Goal: Book appointment/travel/reservation

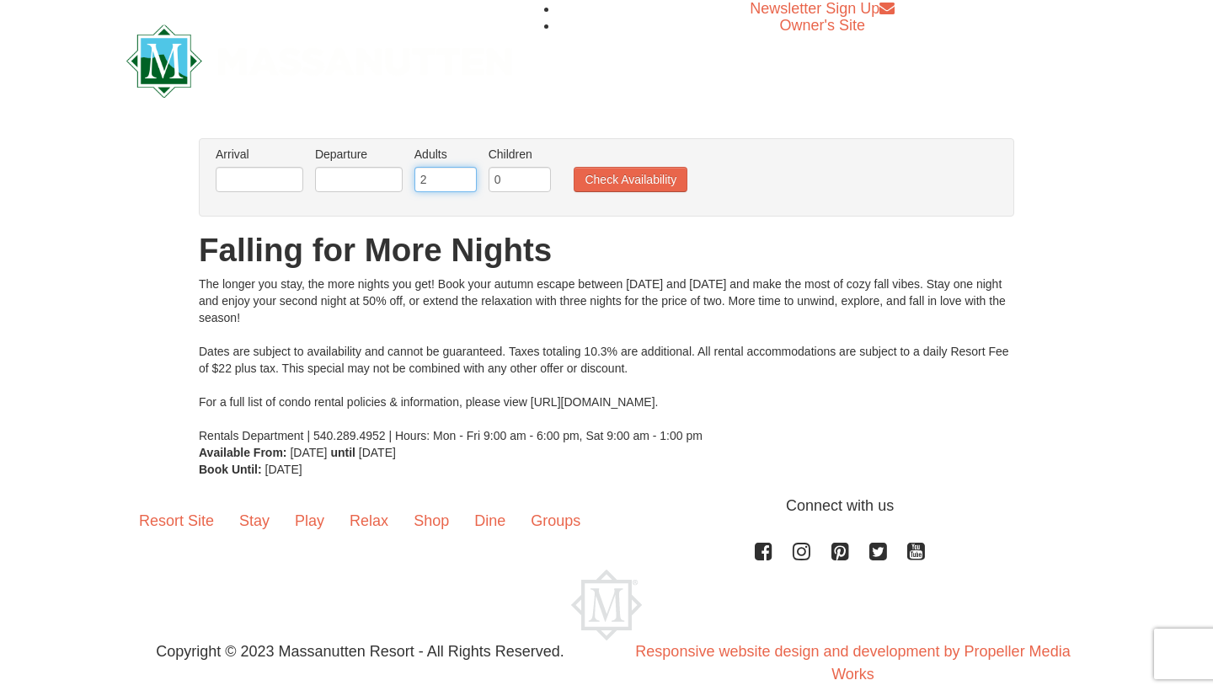
type input "3"
click at [465, 176] on input "3" at bounding box center [446, 179] width 62 height 25
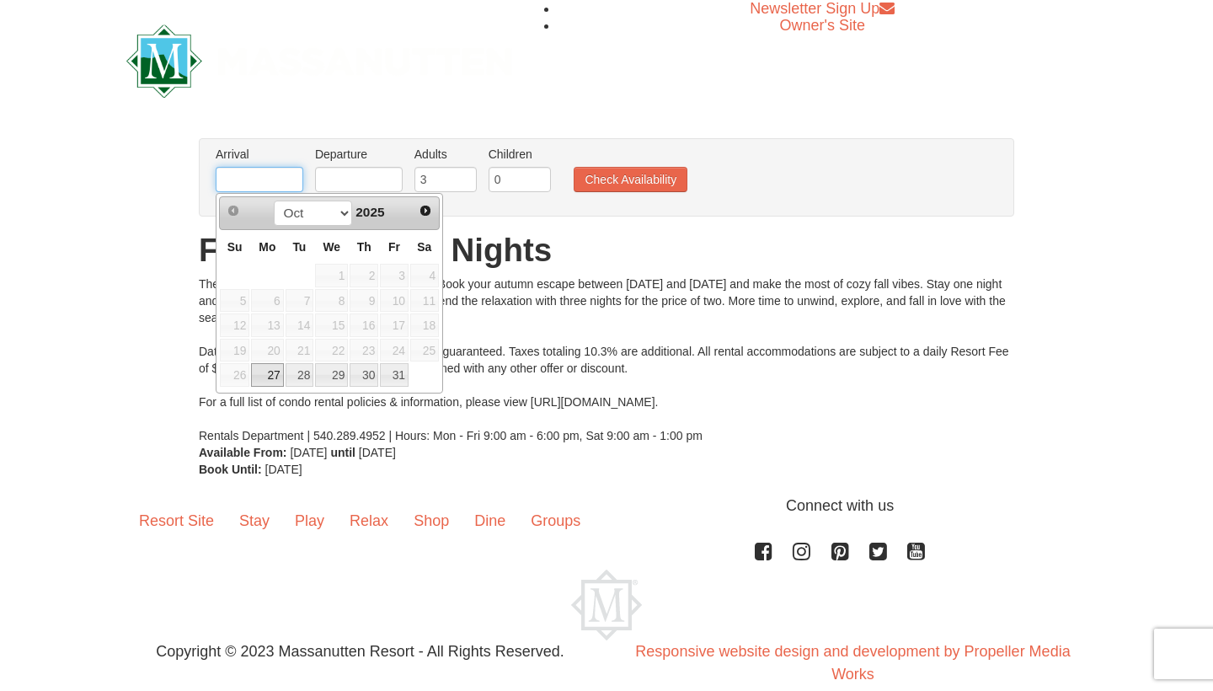
click at [290, 177] on input "text" at bounding box center [260, 179] width 88 height 25
click at [399, 372] on link "31" at bounding box center [394, 375] width 29 height 24
type input "[DATE]"
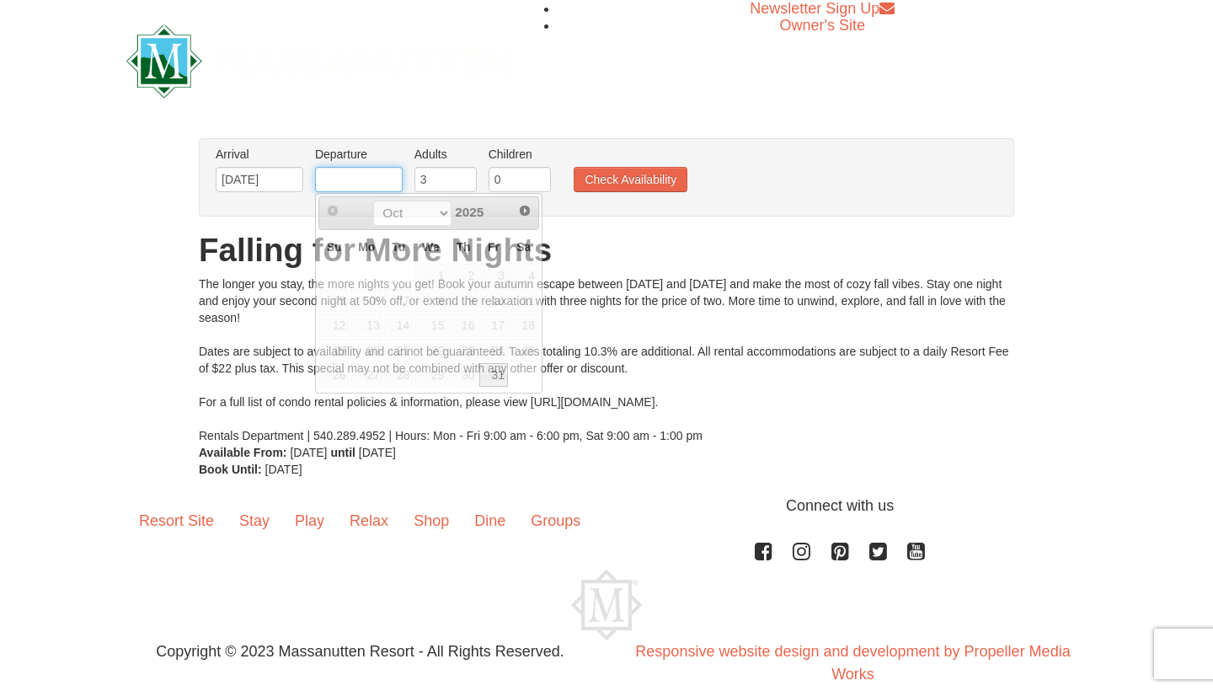
click at [336, 178] on input "text" at bounding box center [359, 179] width 88 height 25
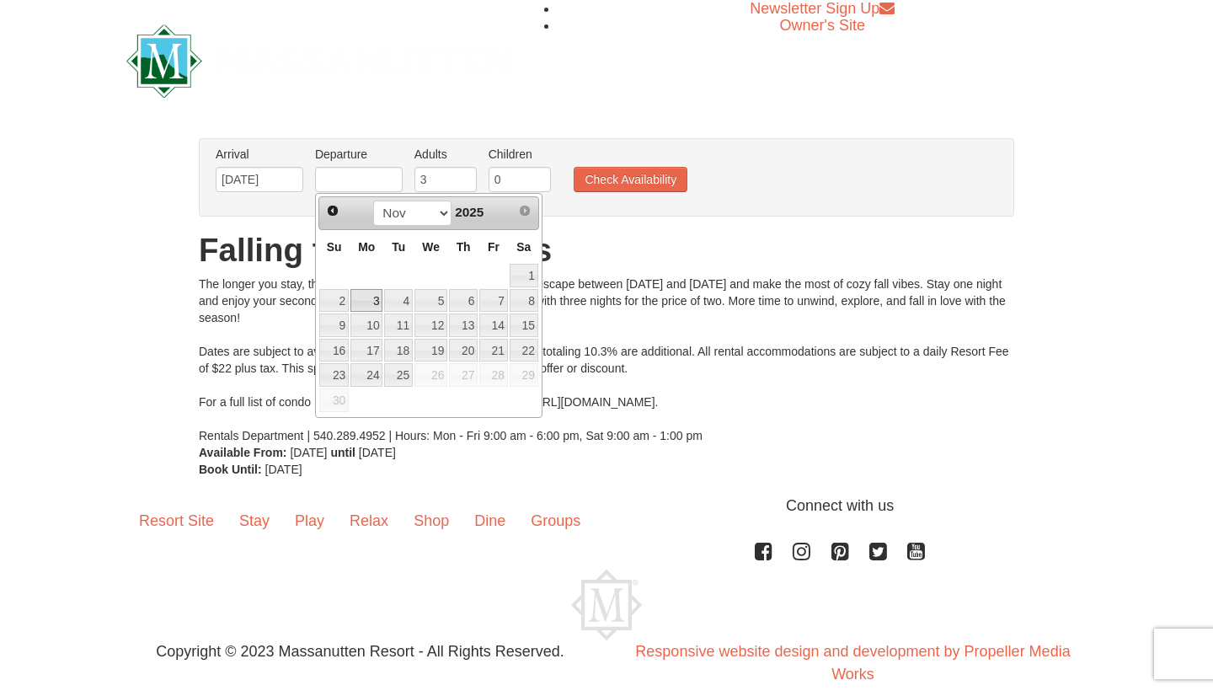
click at [359, 299] on link "3" at bounding box center [366, 301] width 32 height 24
type input "[DATE]"
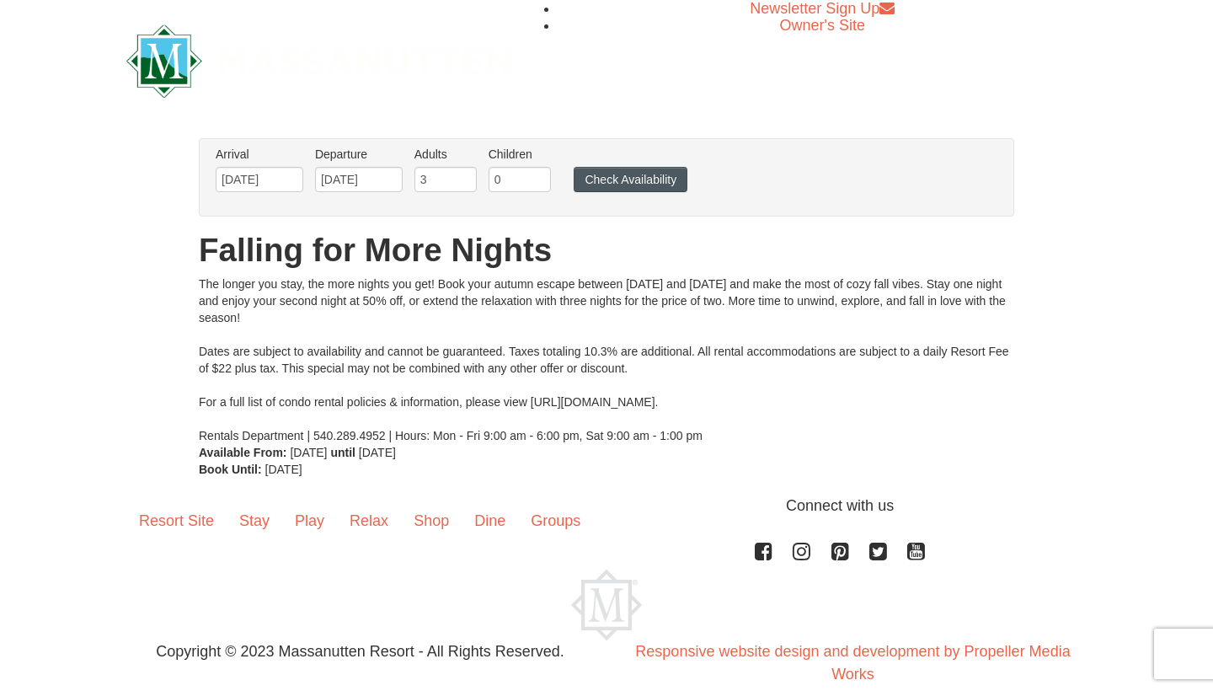
click at [631, 185] on button "Check Availability" at bounding box center [631, 179] width 114 height 25
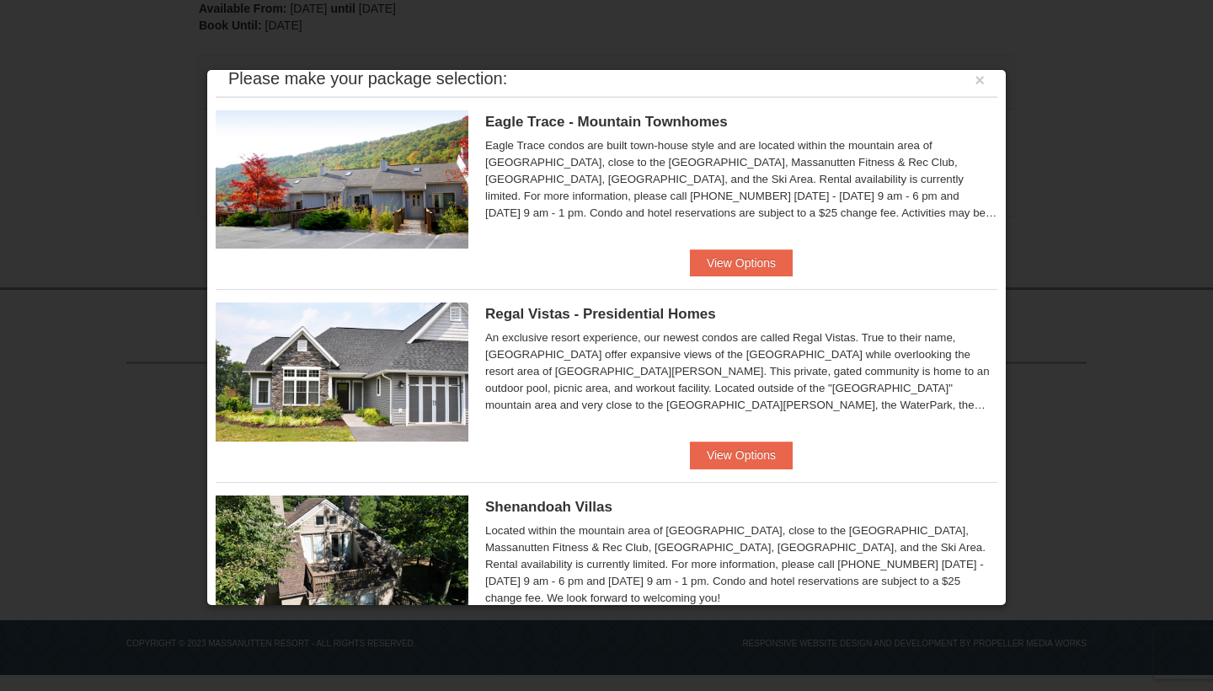
scroll to position [11, 0]
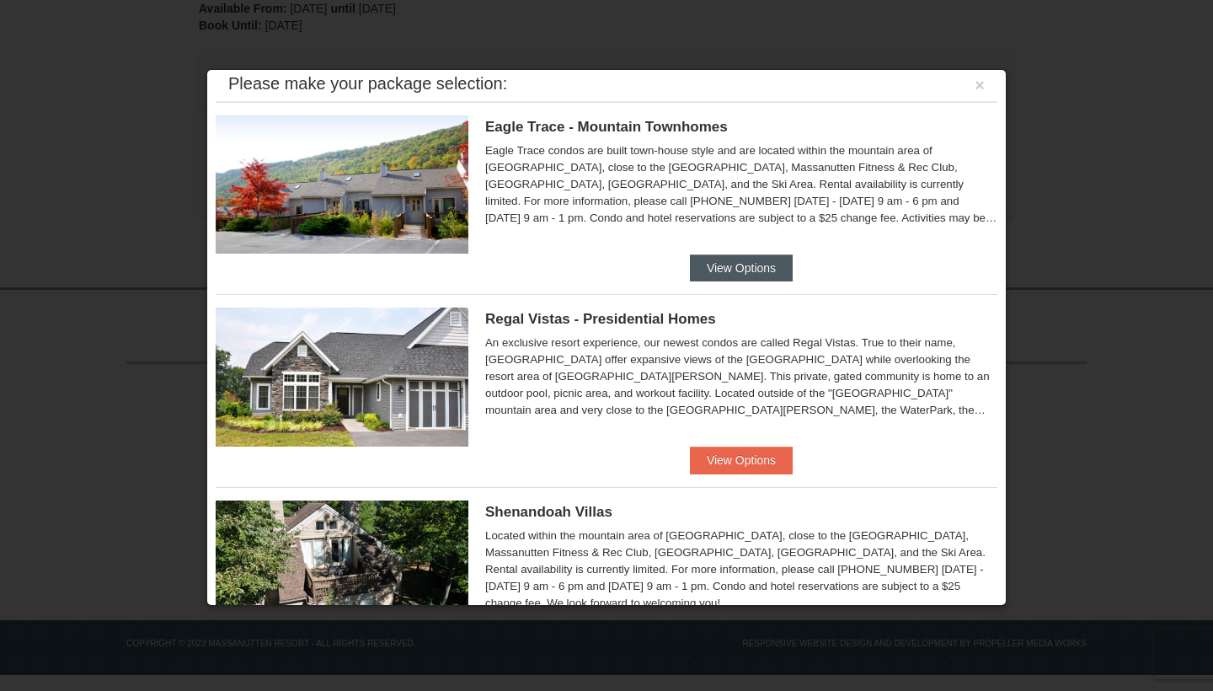
click at [723, 276] on button "View Options" at bounding box center [741, 267] width 103 height 27
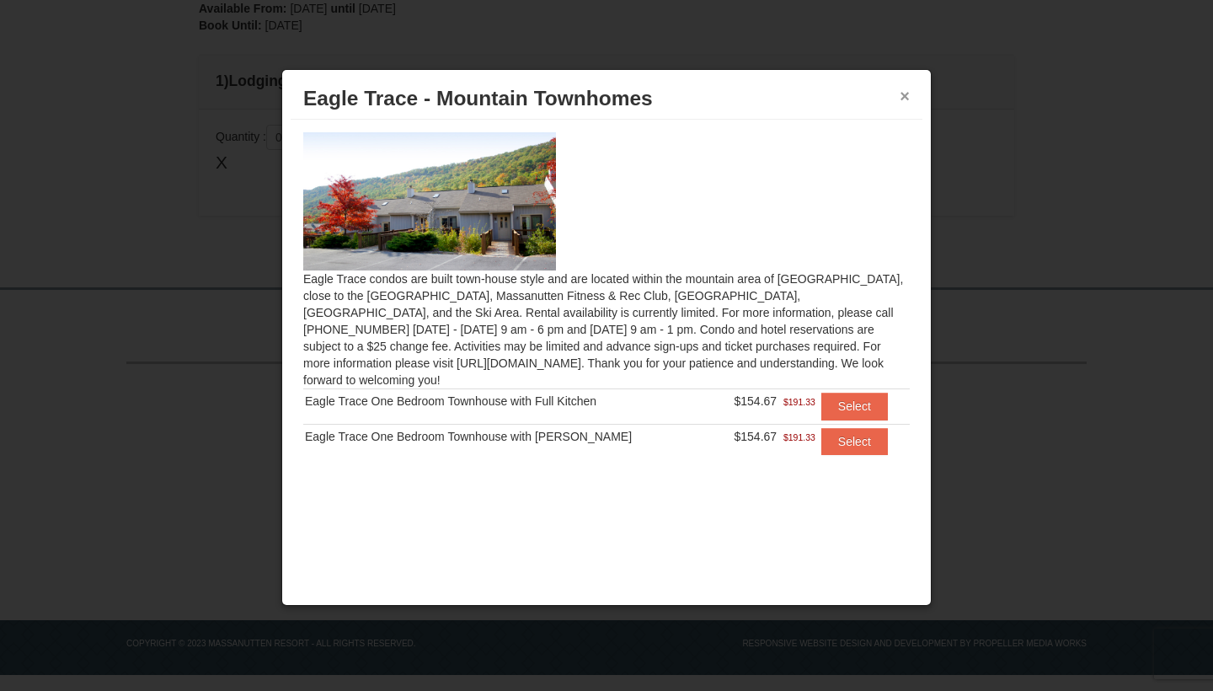
click at [907, 88] on button "×" at bounding box center [905, 96] width 10 height 17
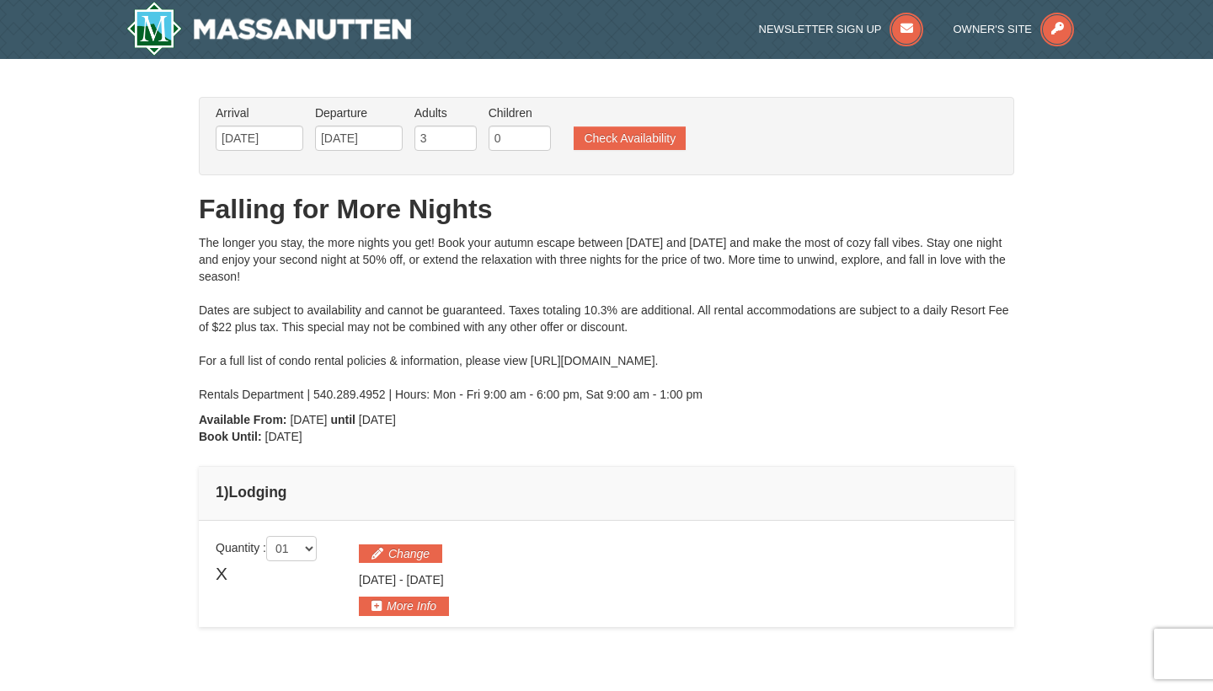
scroll to position [0, 0]
click at [614, 140] on button "Check Availability" at bounding box center [630, 138] width 112 height 24
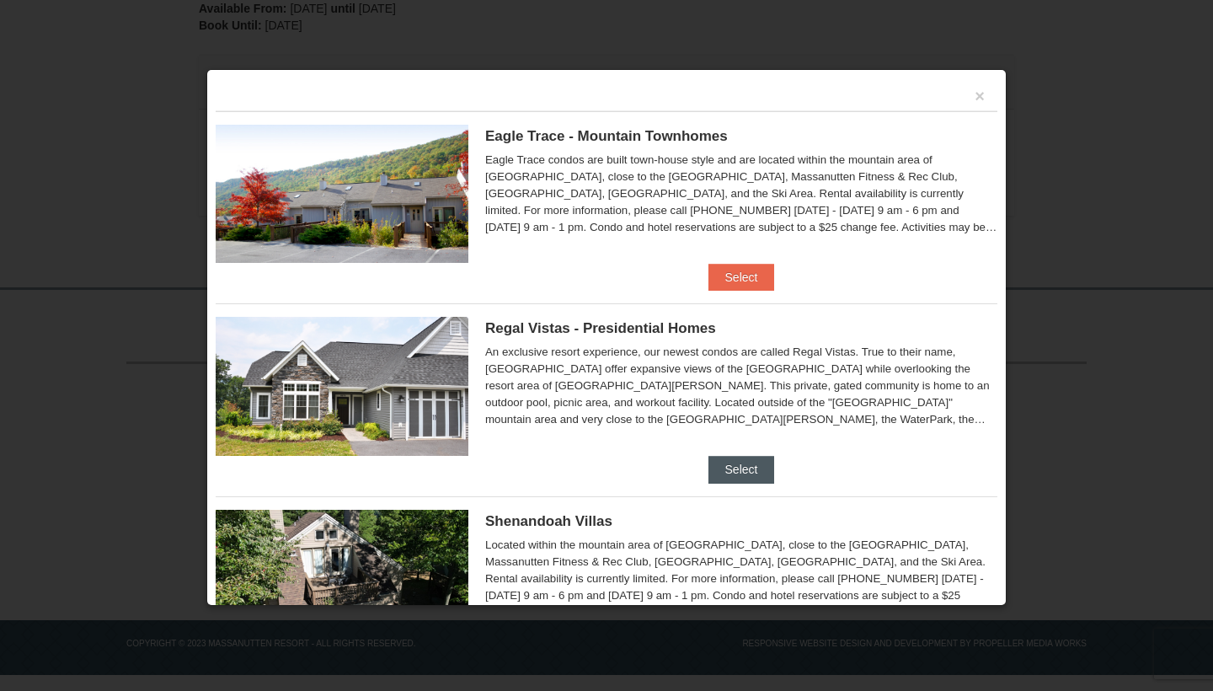
click at [744, 463] on button "Select" at bounding box center [742, 469] width 67 height 27
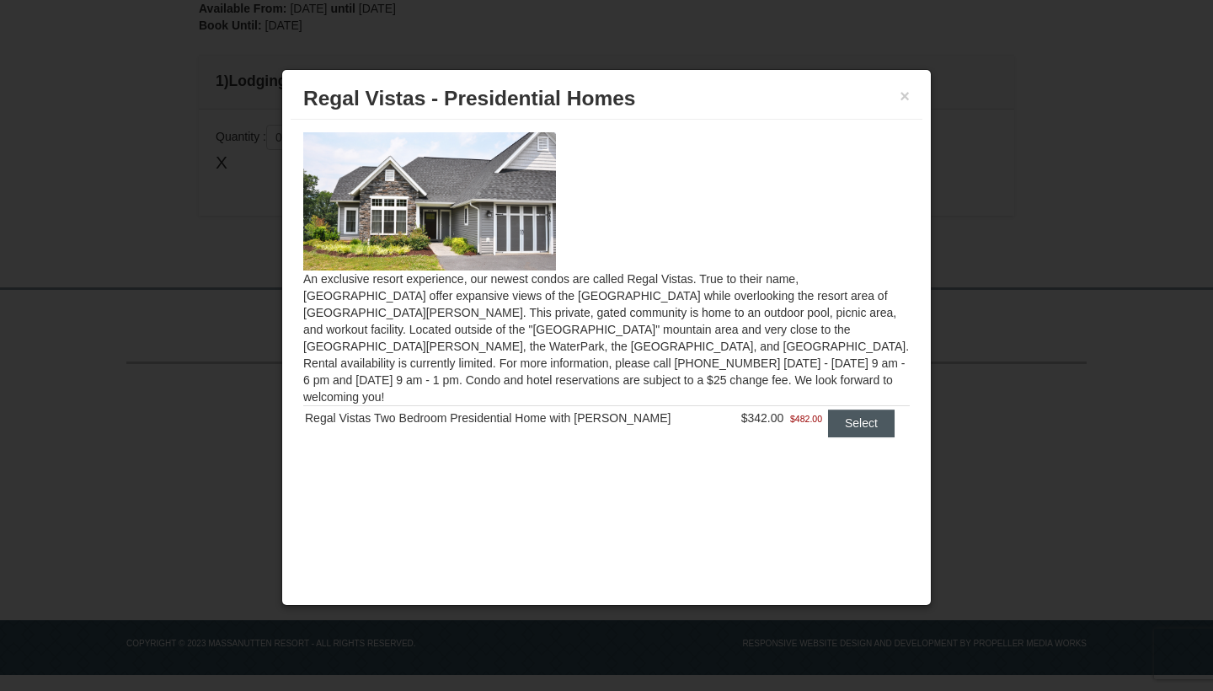
click at [837, 413] on button "Select" at bounding box center [861, 422] width 67 height 27
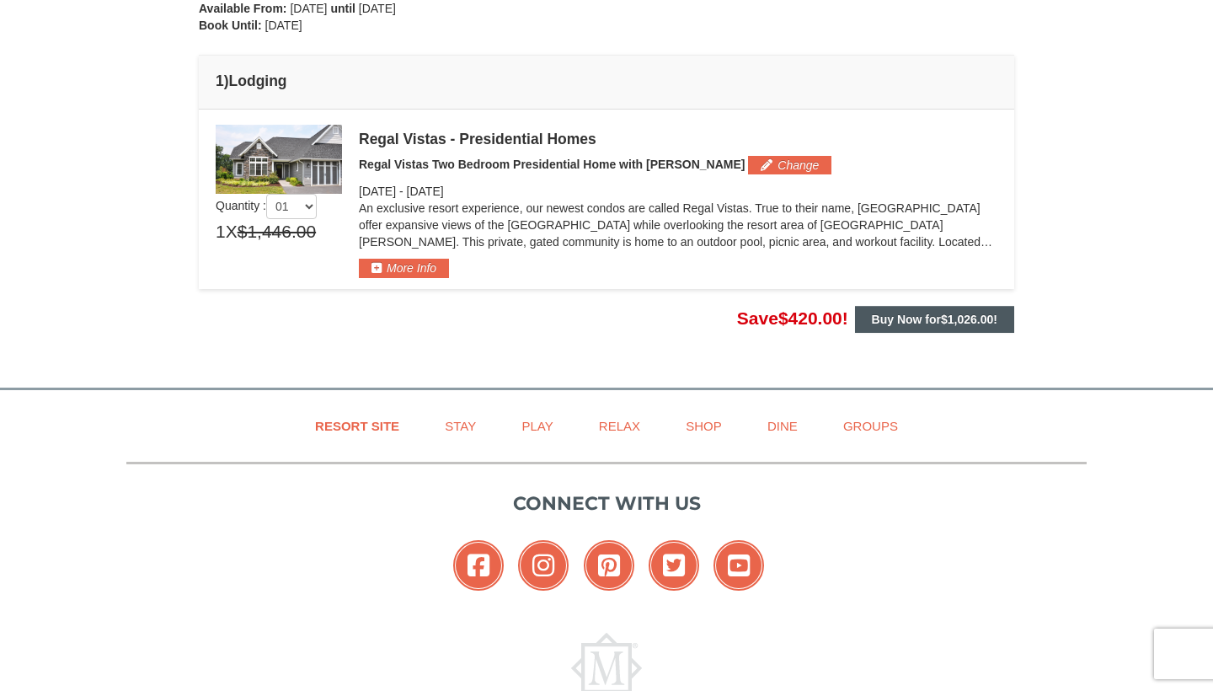
click at [901, 323] on strong "Buy Now for $1,026.00 !" at bounding box center [935, 319] width 126 height 13
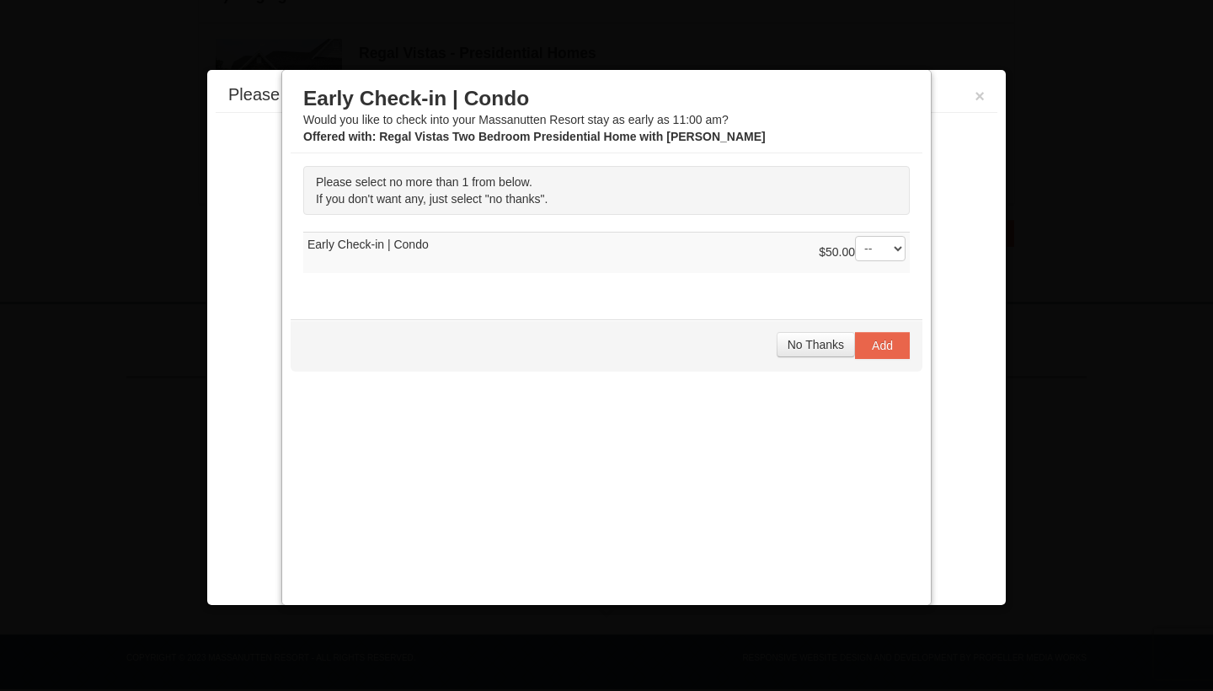
scroll to position [510, 0]
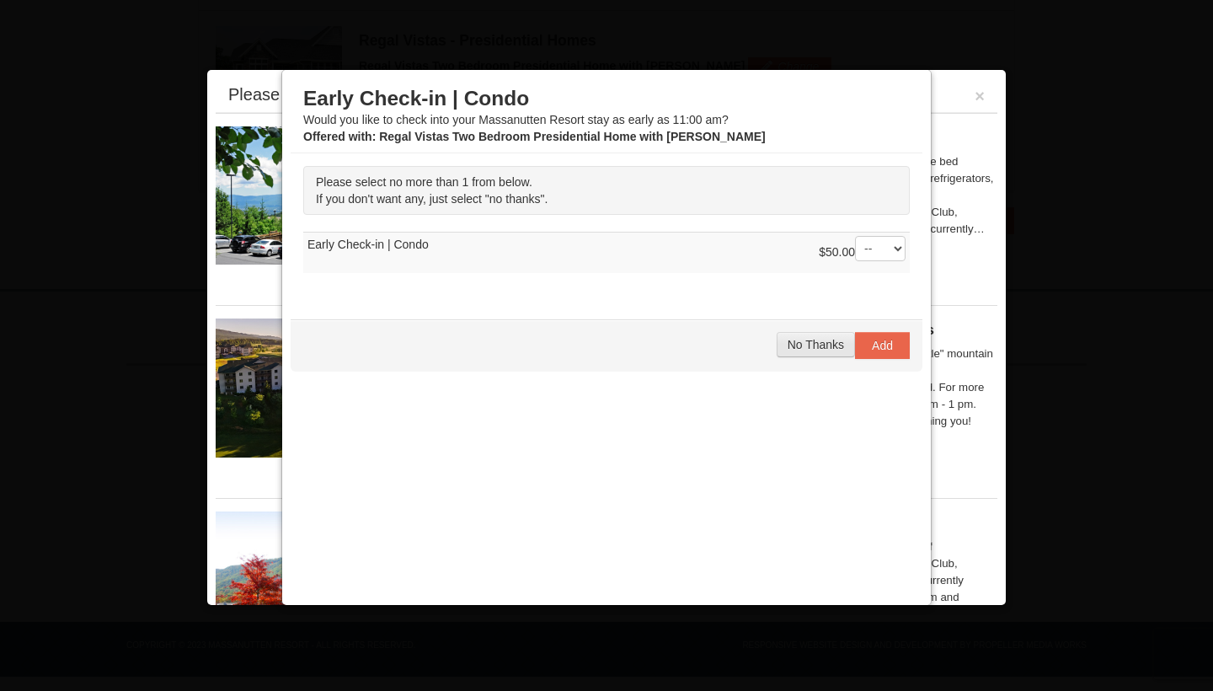
click at [816, 350] on span "No Thanks" at bounding box center [816, 344] width 56 height 13
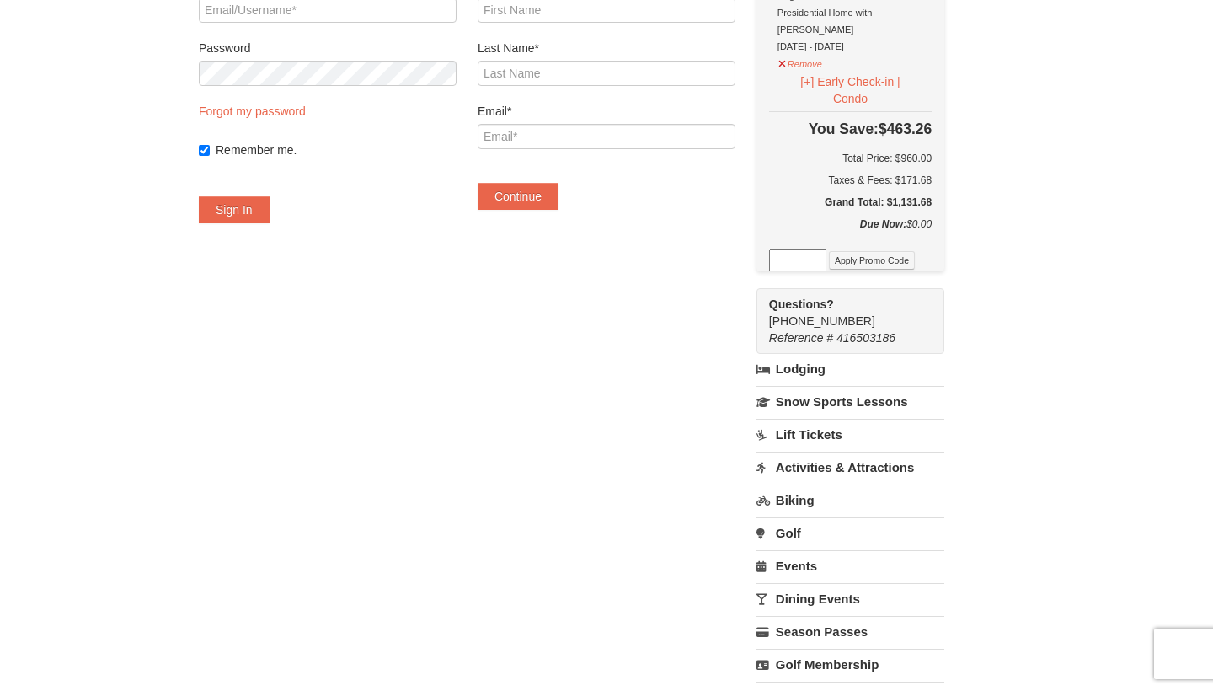
scroll to position [190, 0]
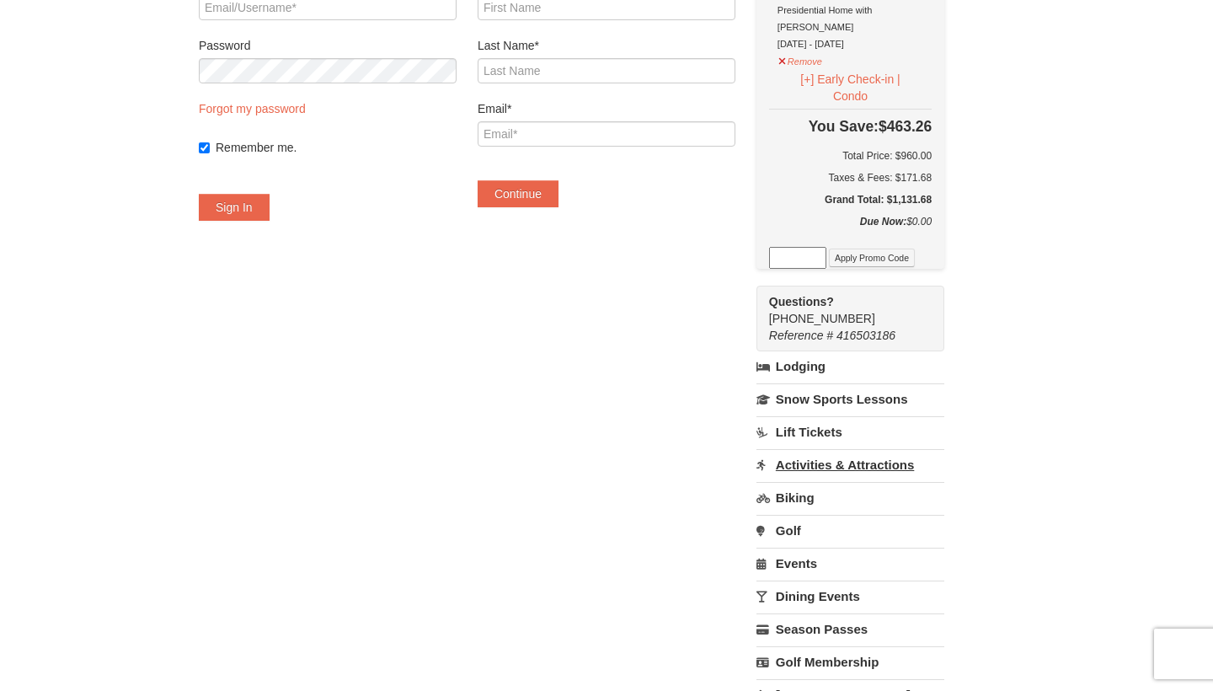
click at [833, 451] on link "Activities & Attractions" at bounding box center [851, 464] width 188 height 31
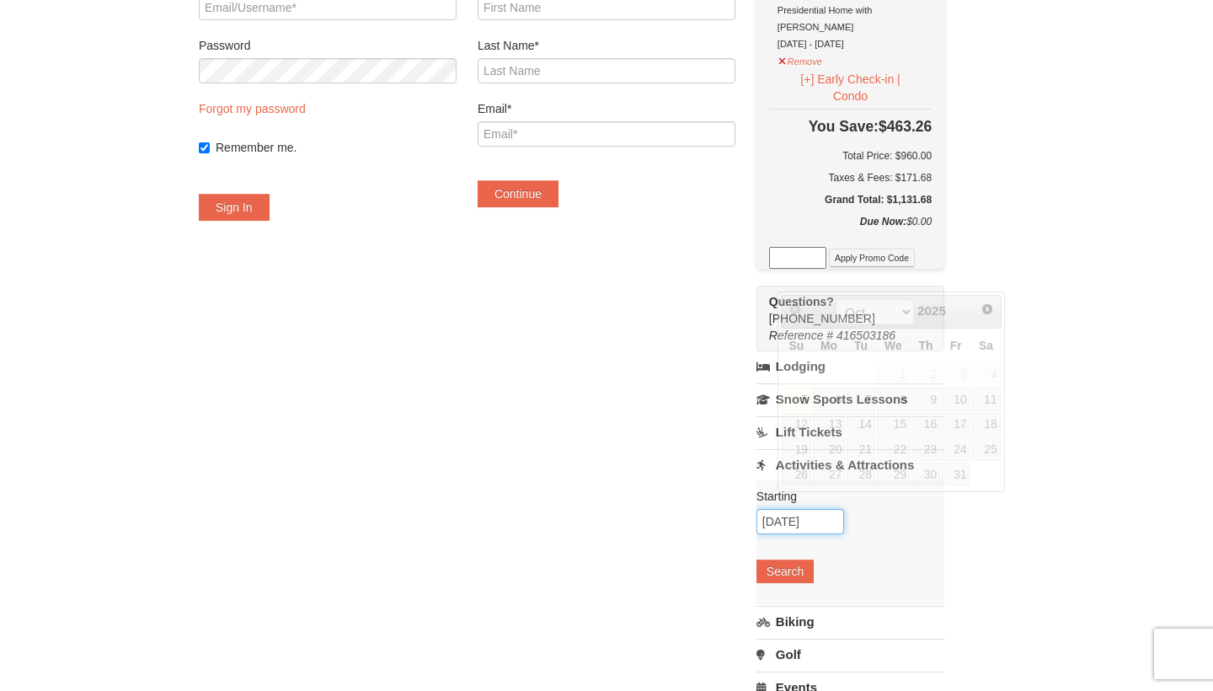
click at [814, 509] on input "10/05/2025" at bounding box center [801, 521] width 88 height 25
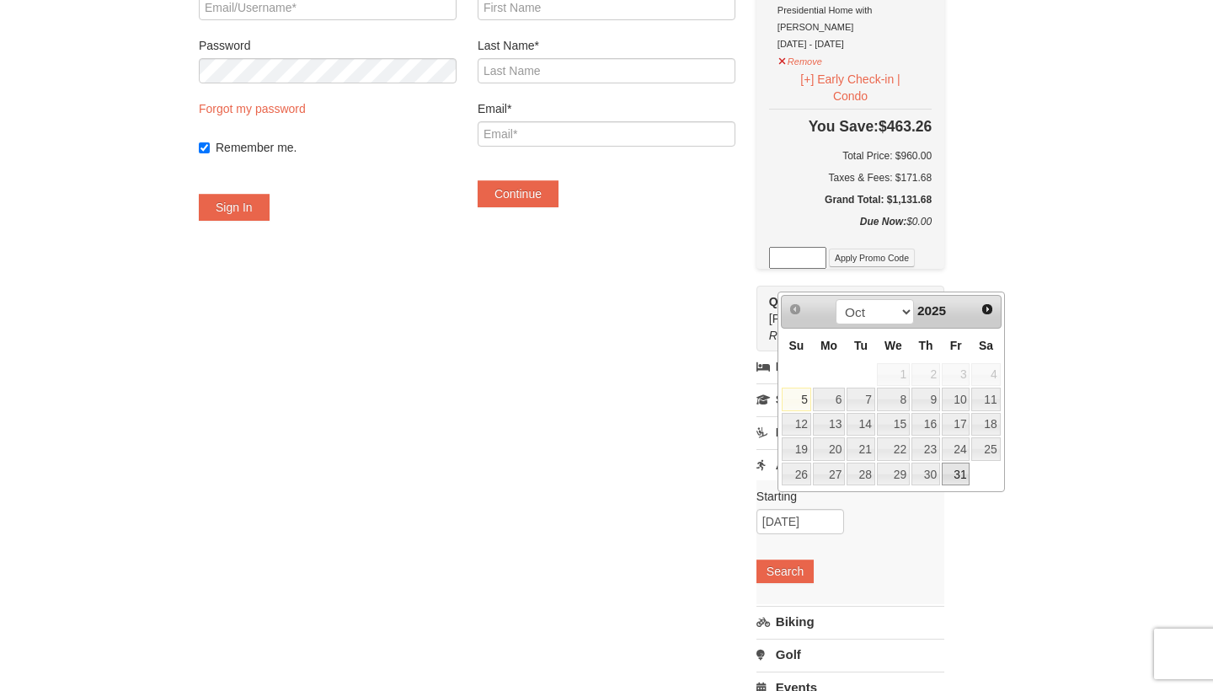
click at [952, 471] on link "31" at bounding box center [956, 475] width 29 height 24
type input "[DATE]"
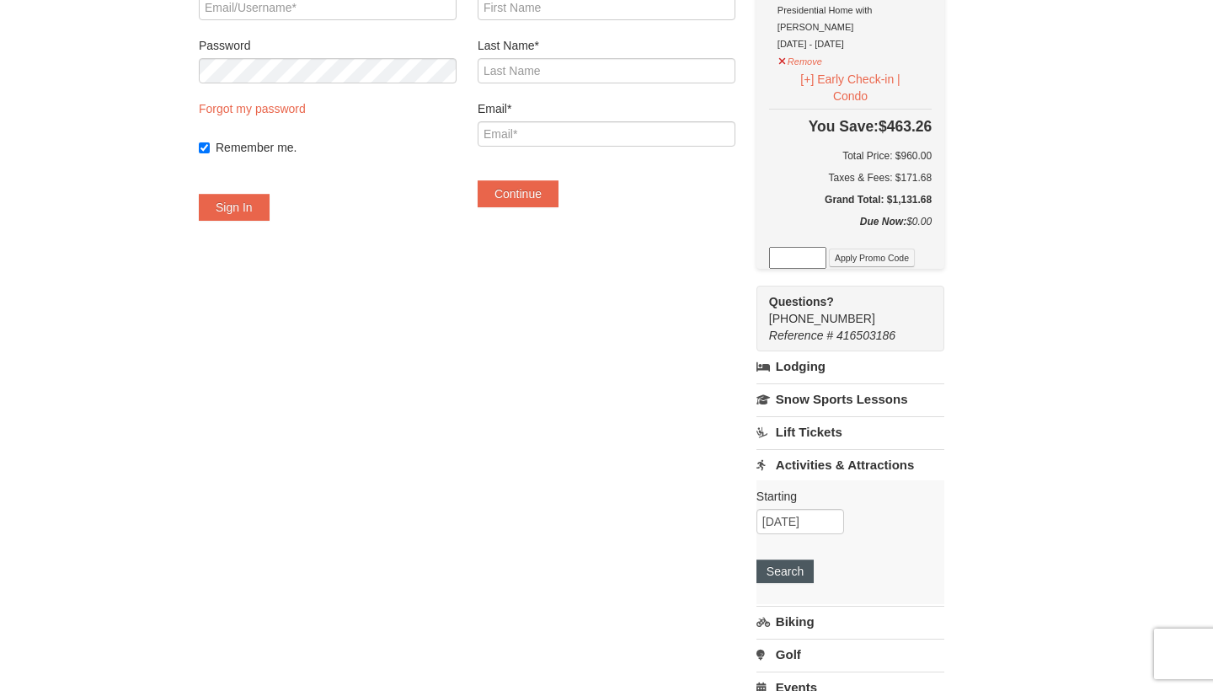
click at [814, 559] on button "Search" at bounding box center [785, 571] width 57 height 24
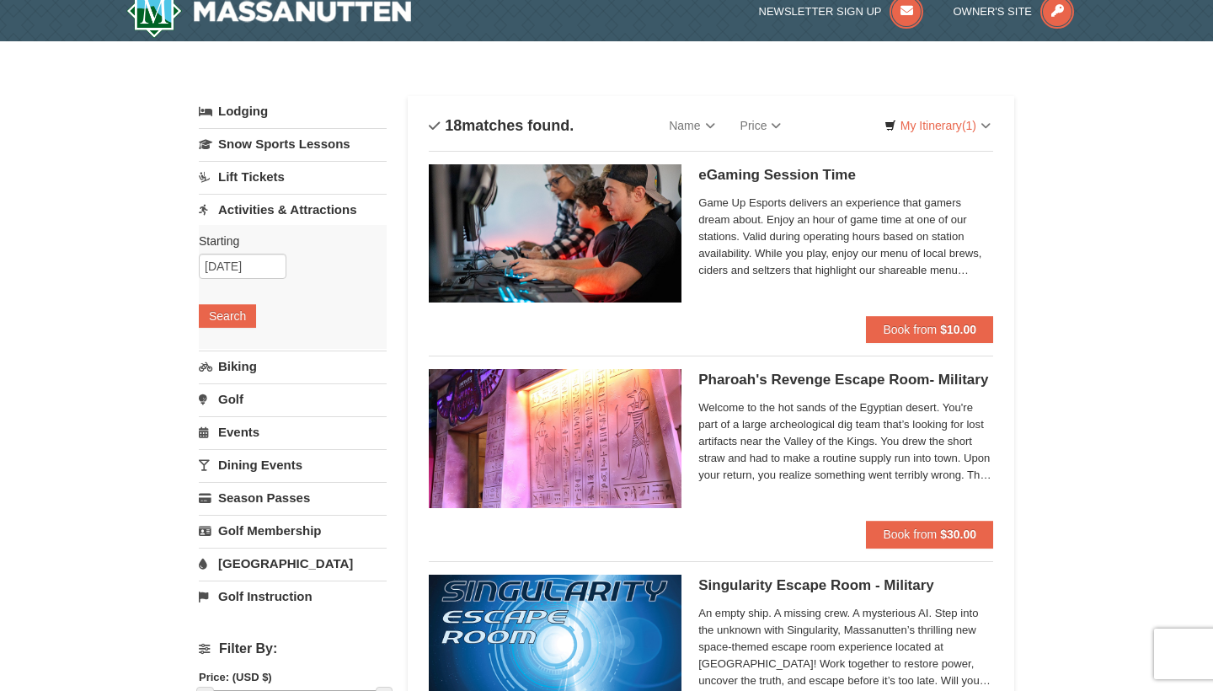
scroll to position [7, 0]
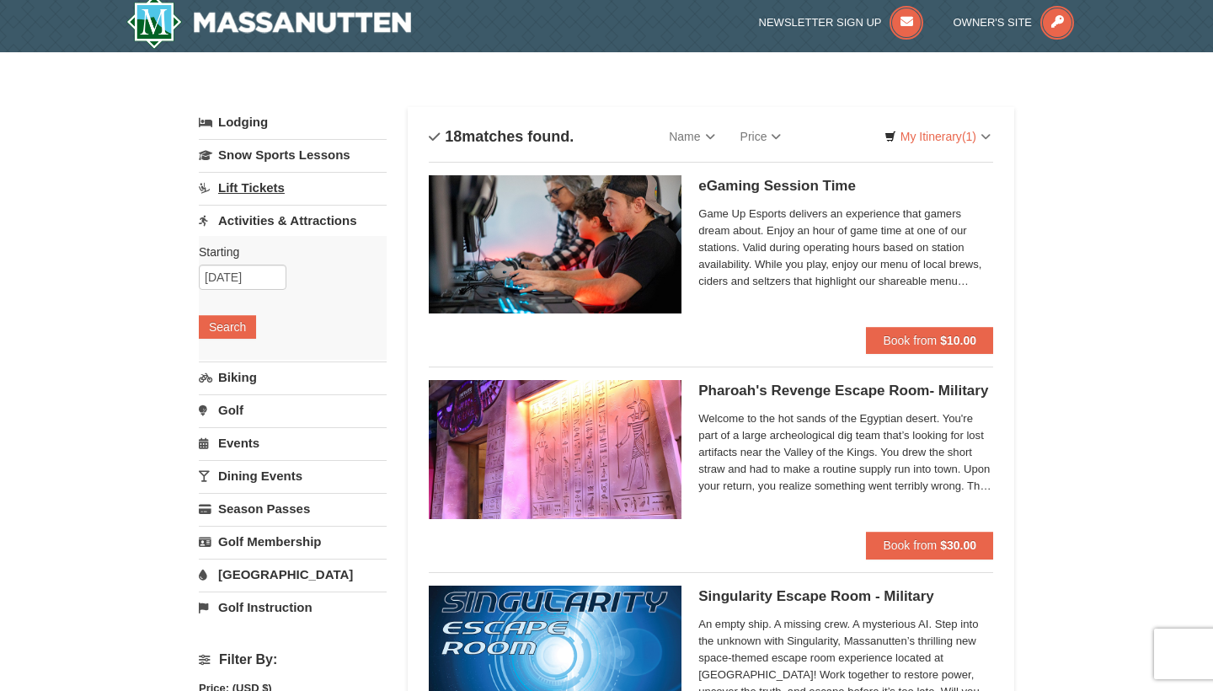
click at [257, 191] on link "Lift Tickets" at bounding box center [293, 187] width 188 height 31
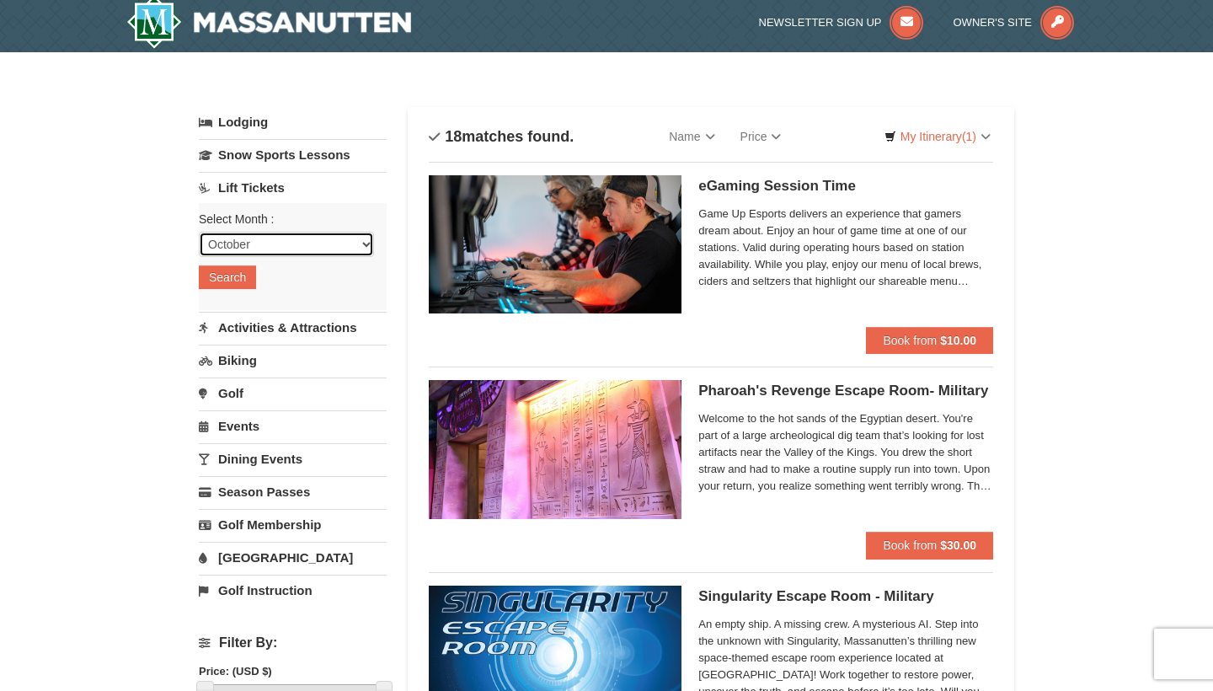
select select "11"
click at [250, 283] on button "Search" at bounding box center [227, 277] width 57 height 24
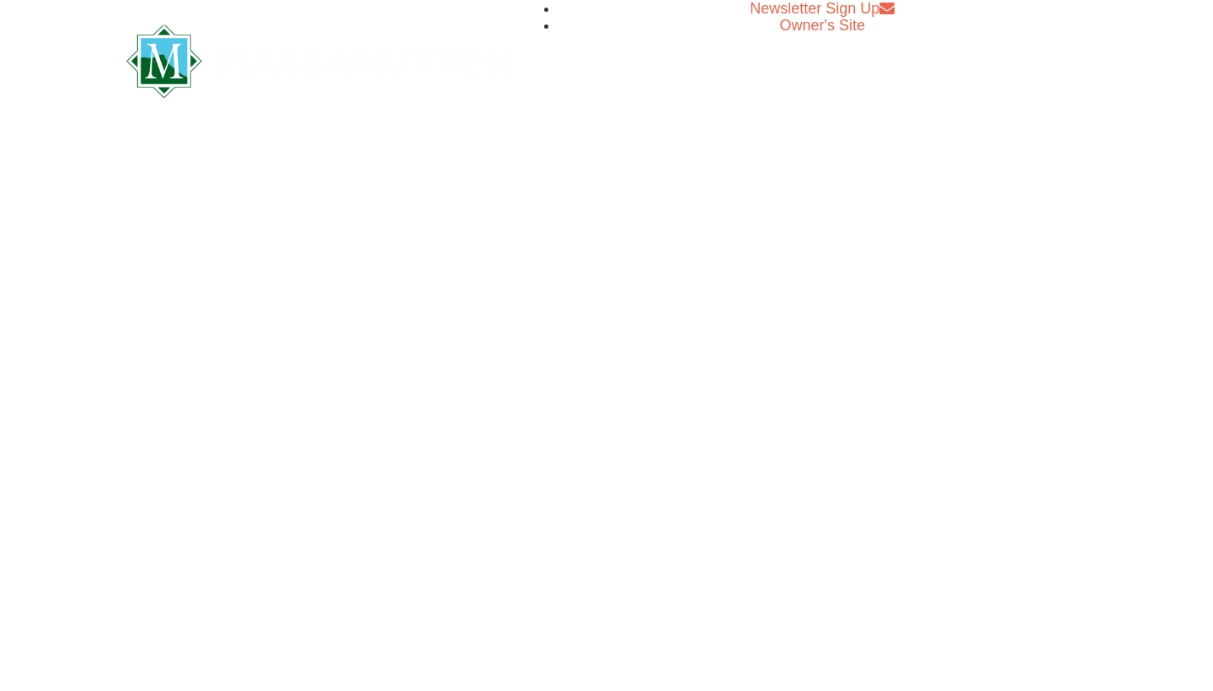
select select "11"
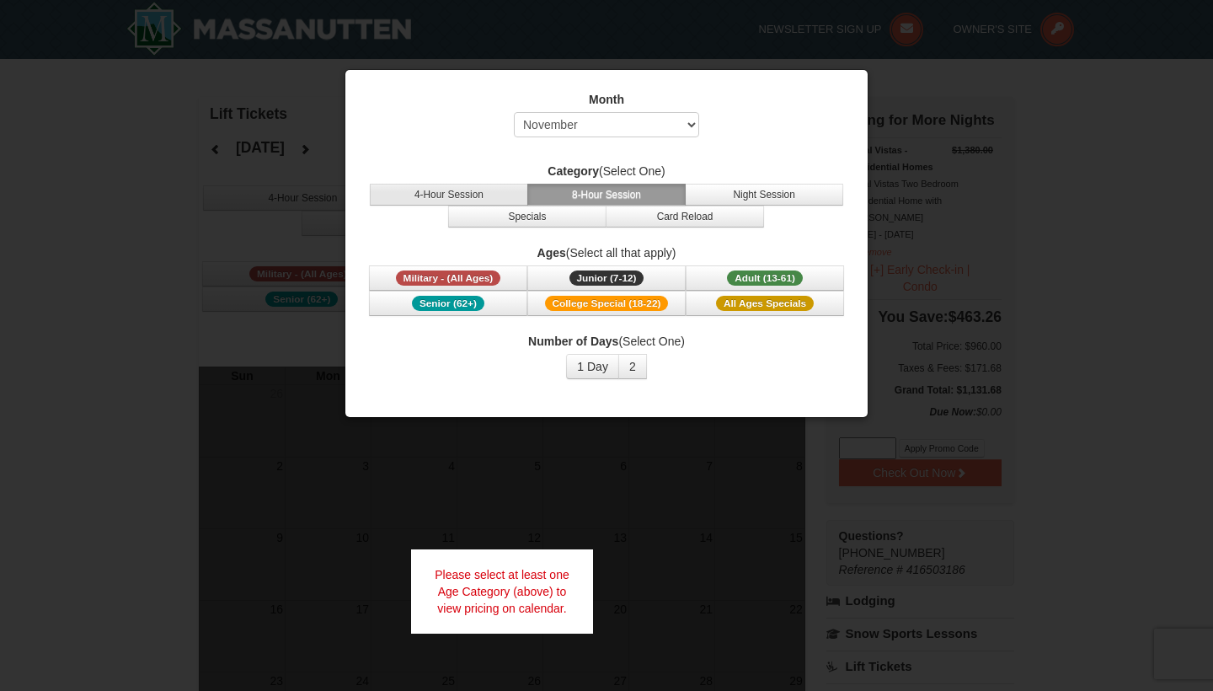
click at [516, 195] on button "4-Hour Session" at bounding box center [449, 195] width 158 height 22
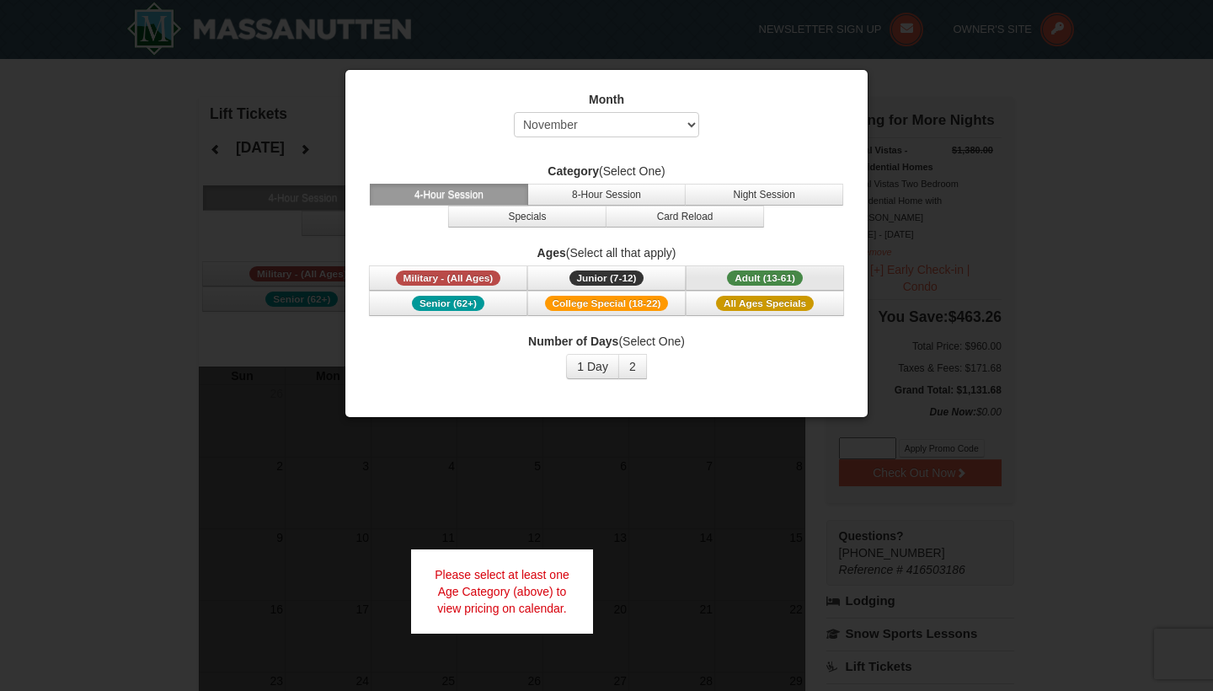
click at [710, 271] on button "Adult (13-61) (13 - 61)" at bounding box center [765, 277] width 158 height 25
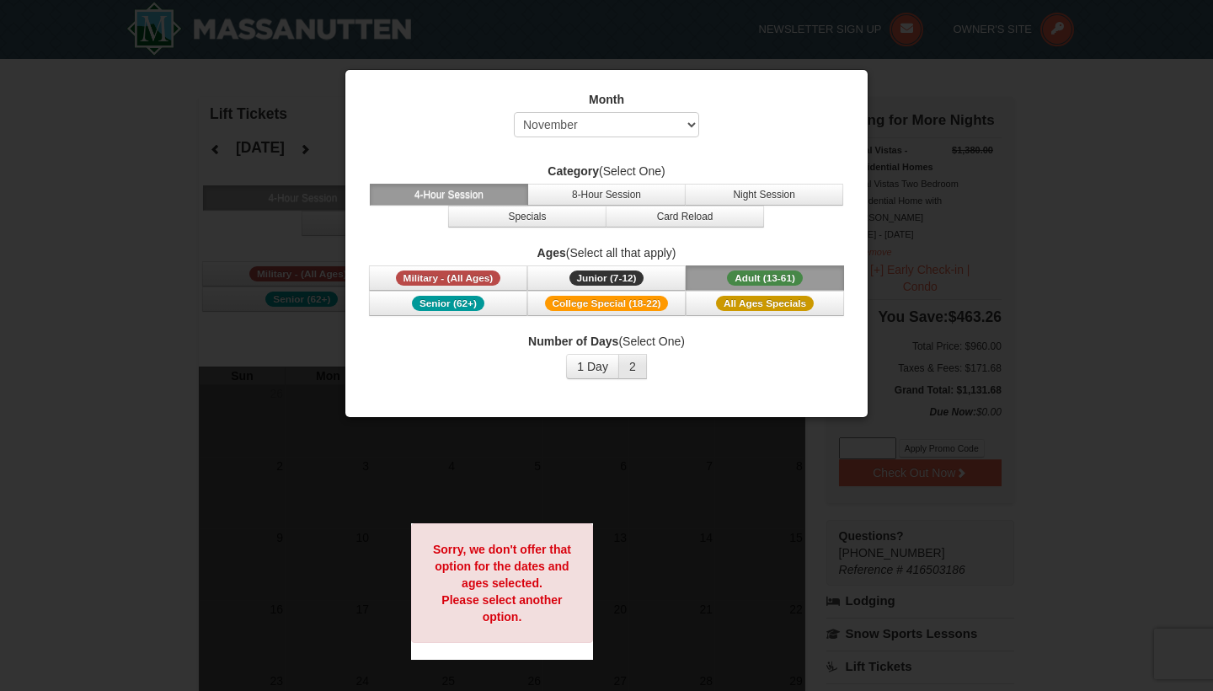
click at [627, 367] on button "2" at bounding box center [632, 366] width 29 height 25
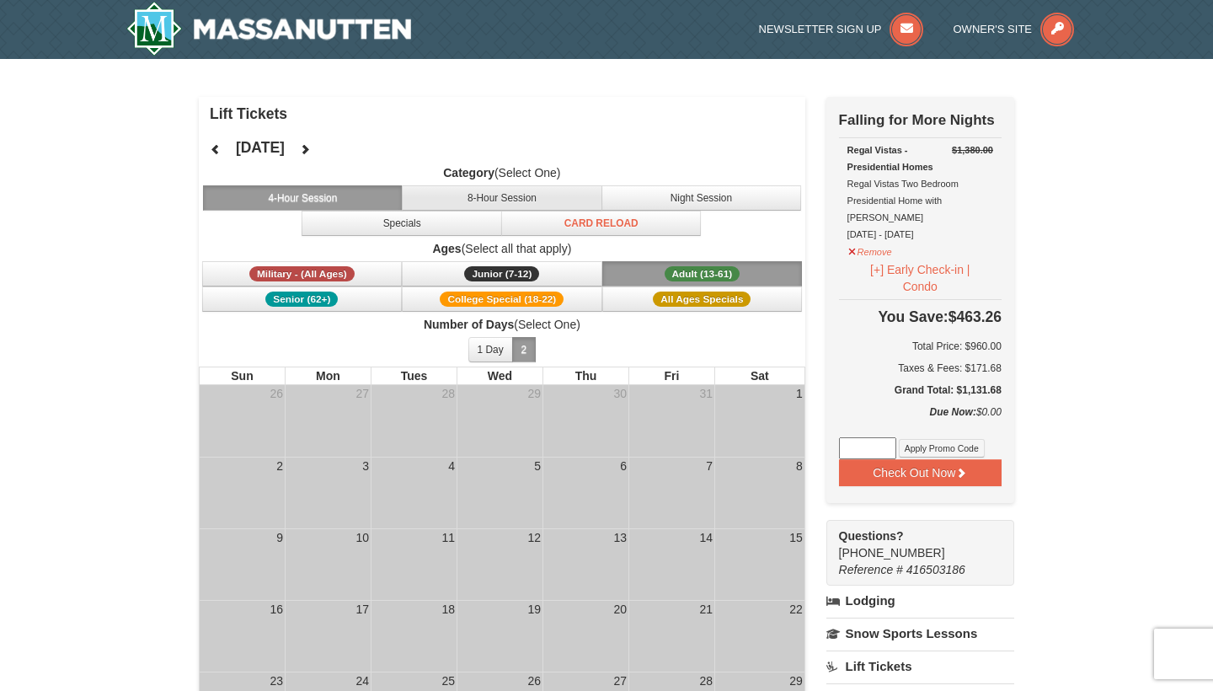
click at [542, 206] on button "8-Hour Session" at bounding box center [502, 197] width 201 height 25
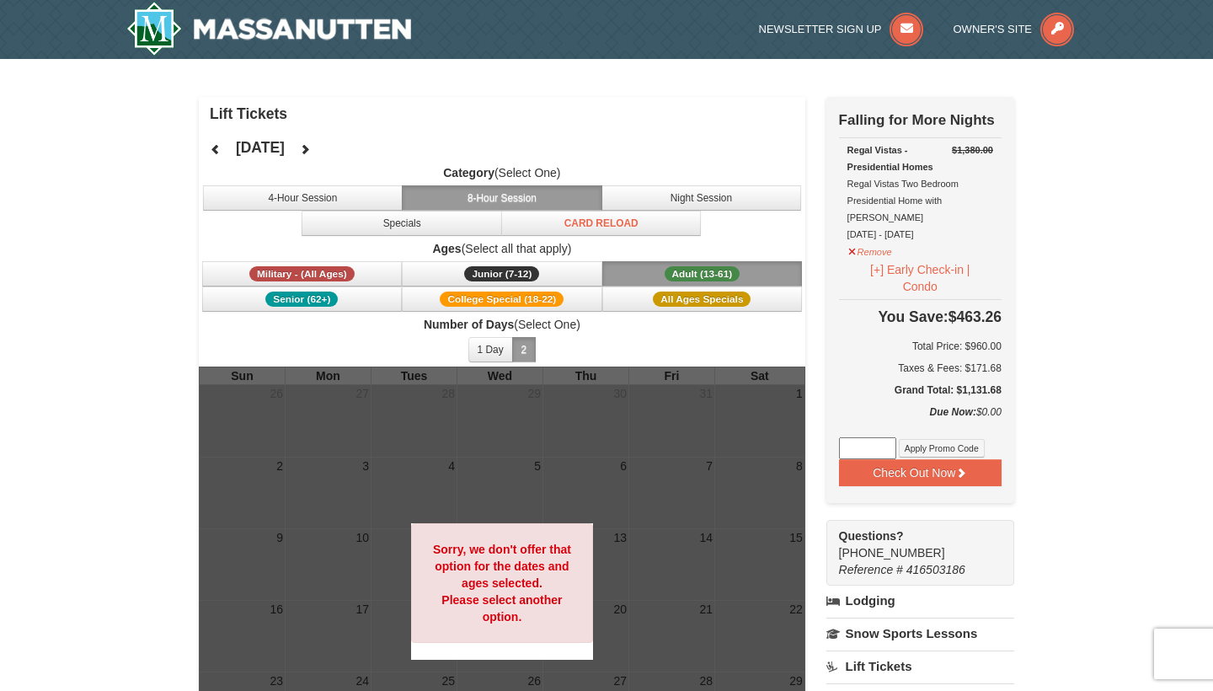
click at [298, 30] on img at bounding box center [268, 29] width 285 height 54
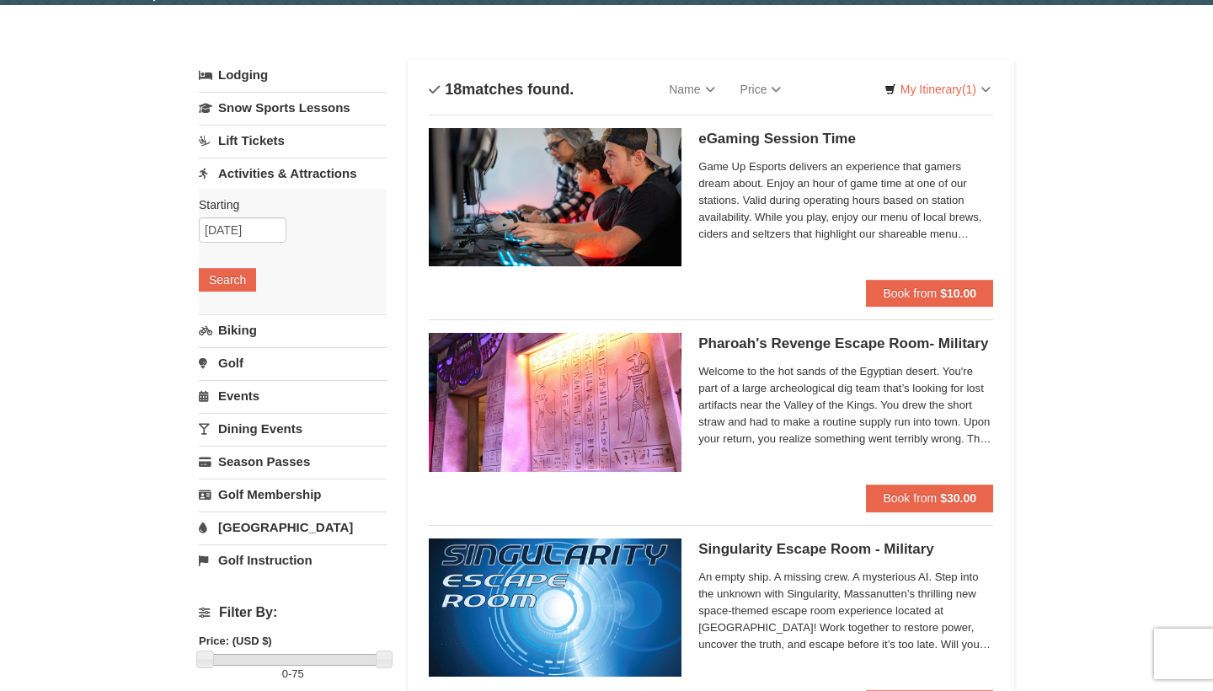
scroll to position [58, 0]
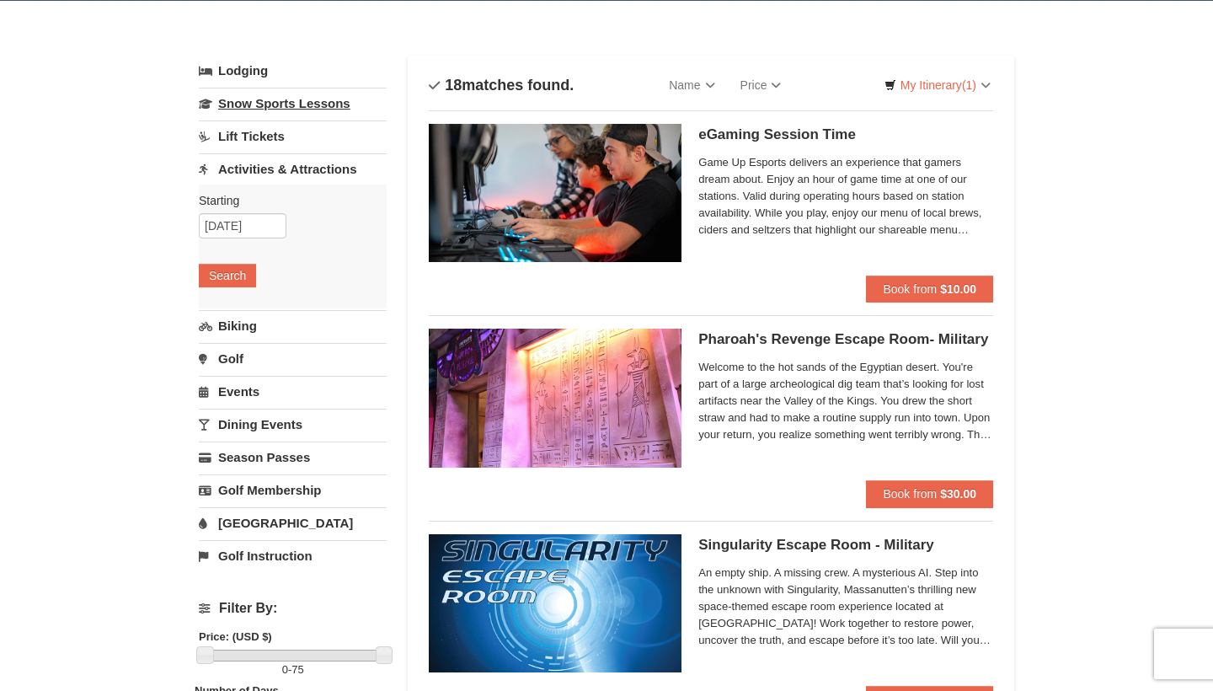
click at [304, 114] on link "Snow Sports Lessons" at bounding box center [293, 103] width 188 height 31
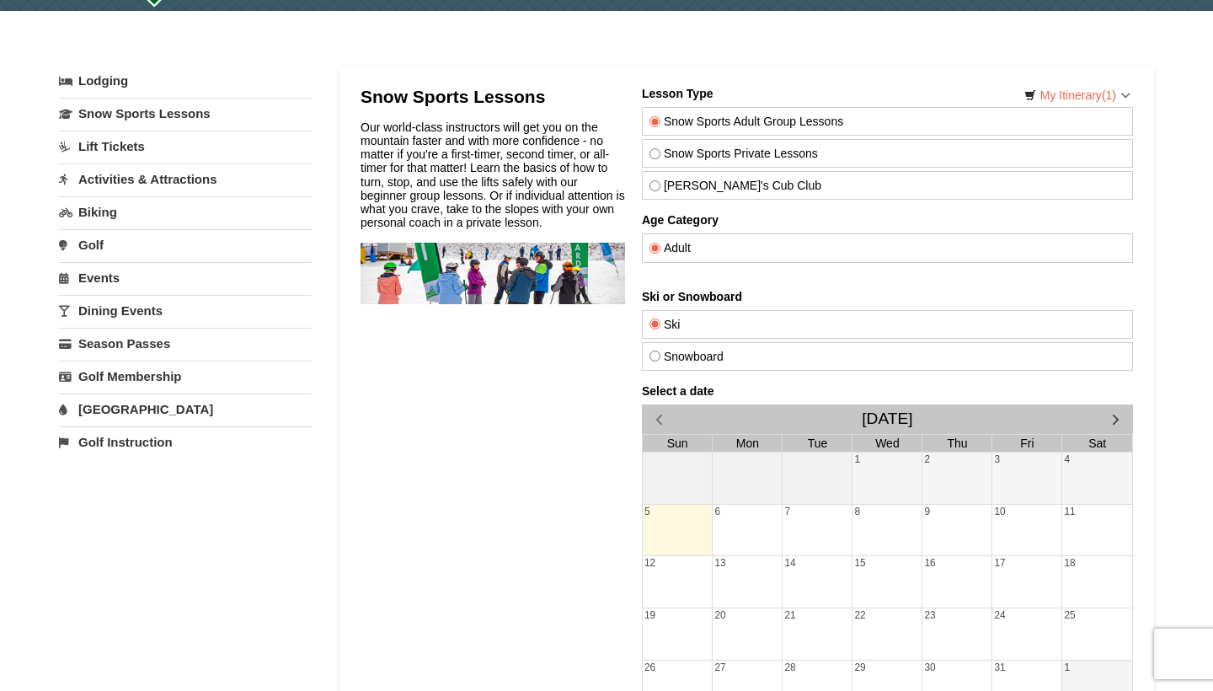
scroll to position [63, 0]
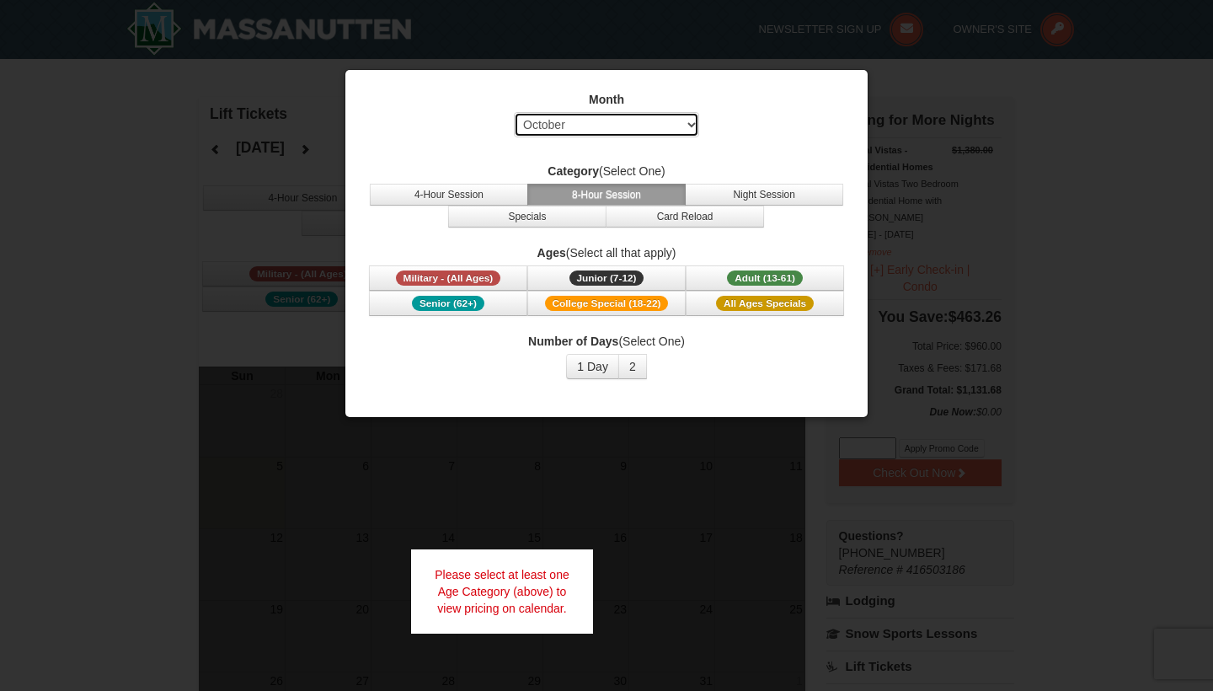
select select "11"
click at [592, 361] on button "1 Day" at bounding box center [592, 366] width 53 height 25
click at [703, 281] on button "Adult (13-61) (13 - 61)" at bounding box center [765, 277] width 158 height 25
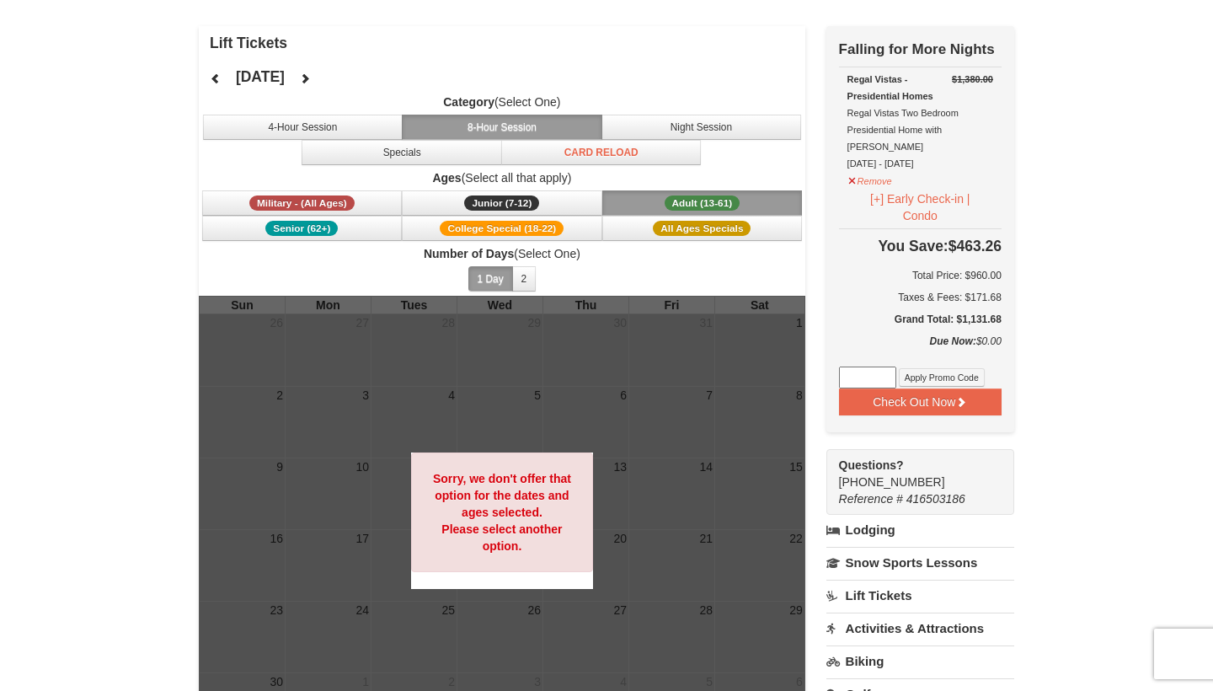
scroll to position [76, 0]
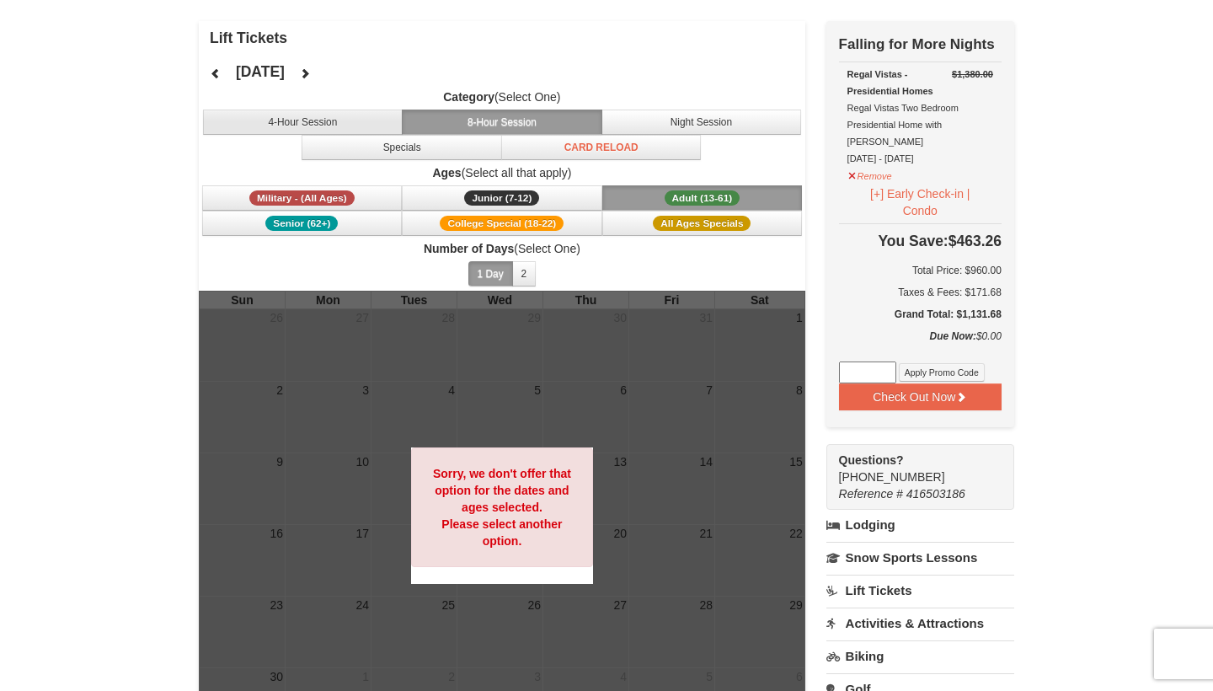
click at [393, 120] on button "4-Hour Session" at bounding box center [303, 122] width 201 height 25
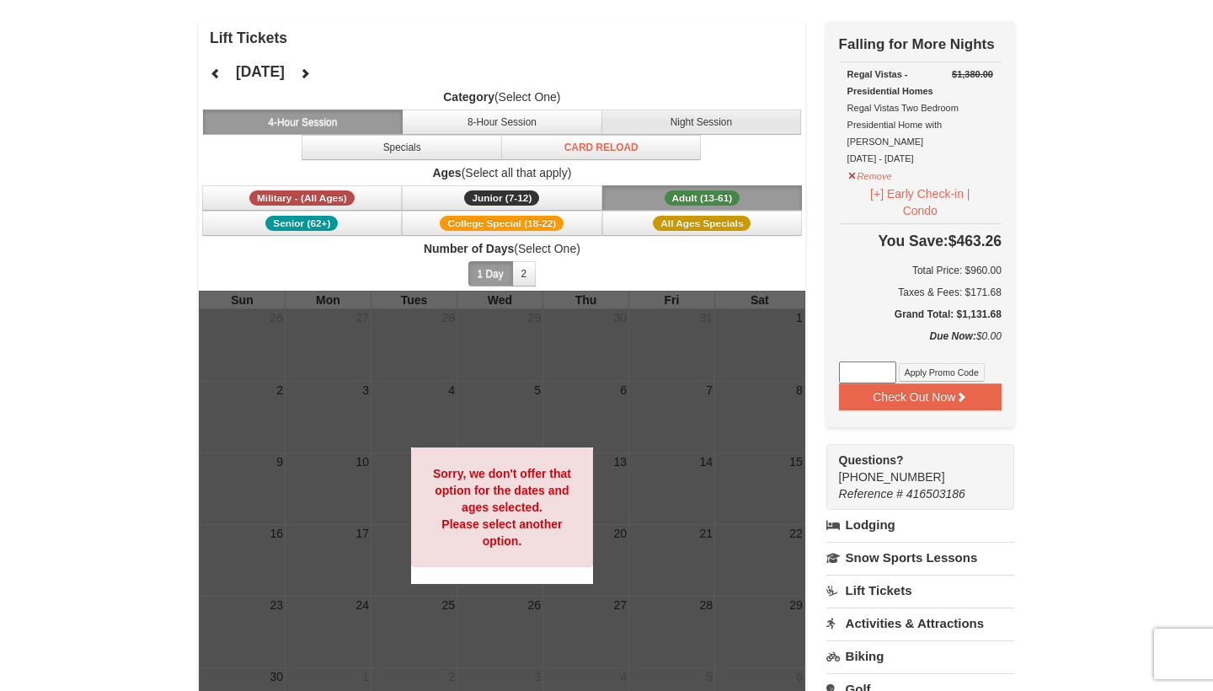
click at [621, 123] on button "Night Session" at bounding box center [702, 122] width 201 height 25
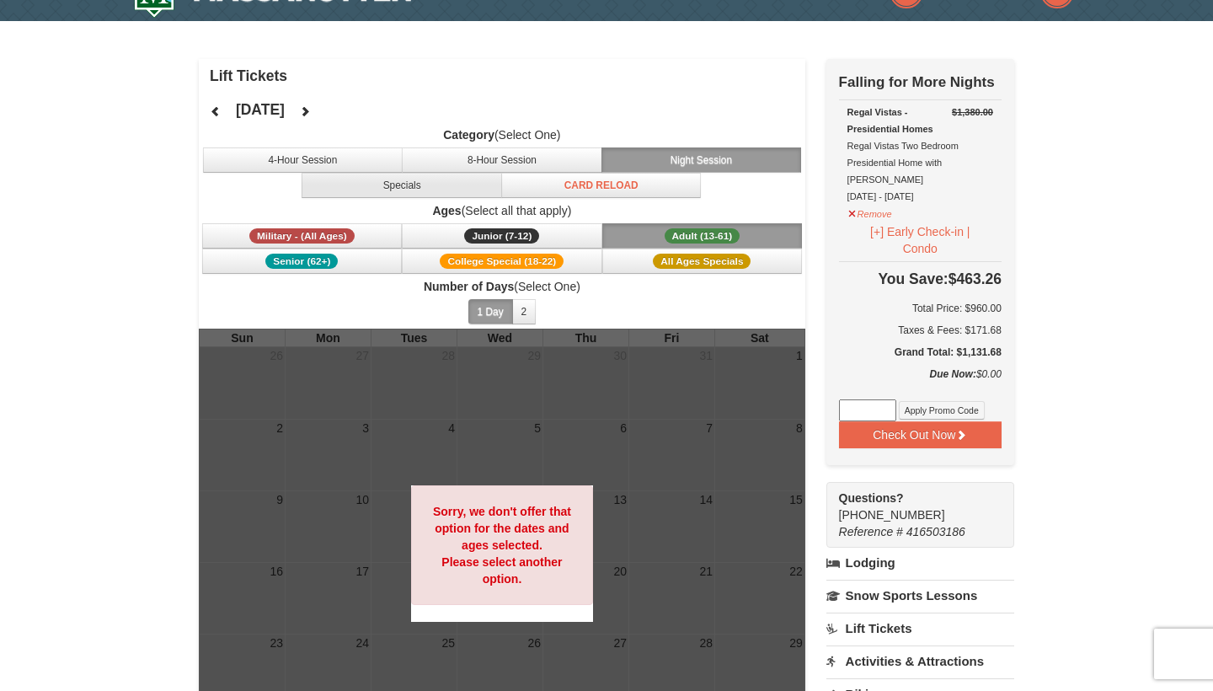
scroll to position [13, 0]
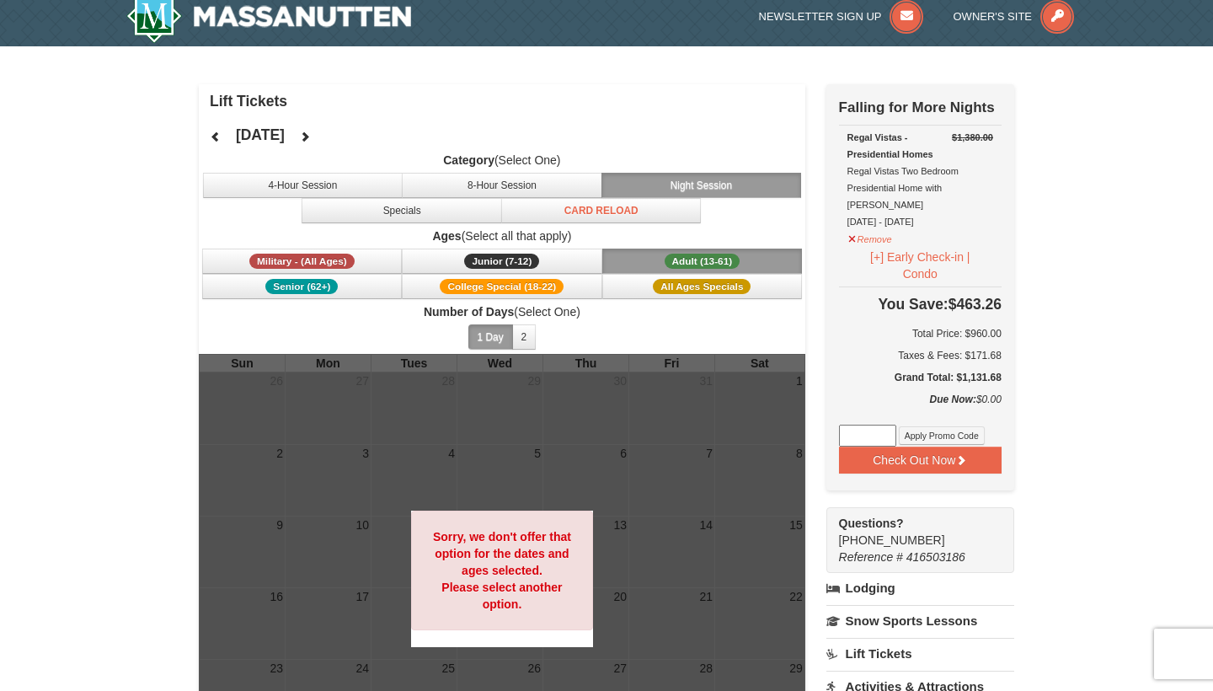
click at [221, 140] on icon at bounding box center [216, 137] width 12 height 12
click at [311, 140] on icon at bounding box center [305, 137] width 12 height 12
click at [322, 140] on button at bounding box center [305, 136] width 34 height 25
click at [509, 266] on span "Junior (7-12)" at bounding box center [501, 261] width 75 height 15
click at [456, 268] on button "Junior (7-12) (7 - 12)" at bounding box center [502, 261] width 201 height 25
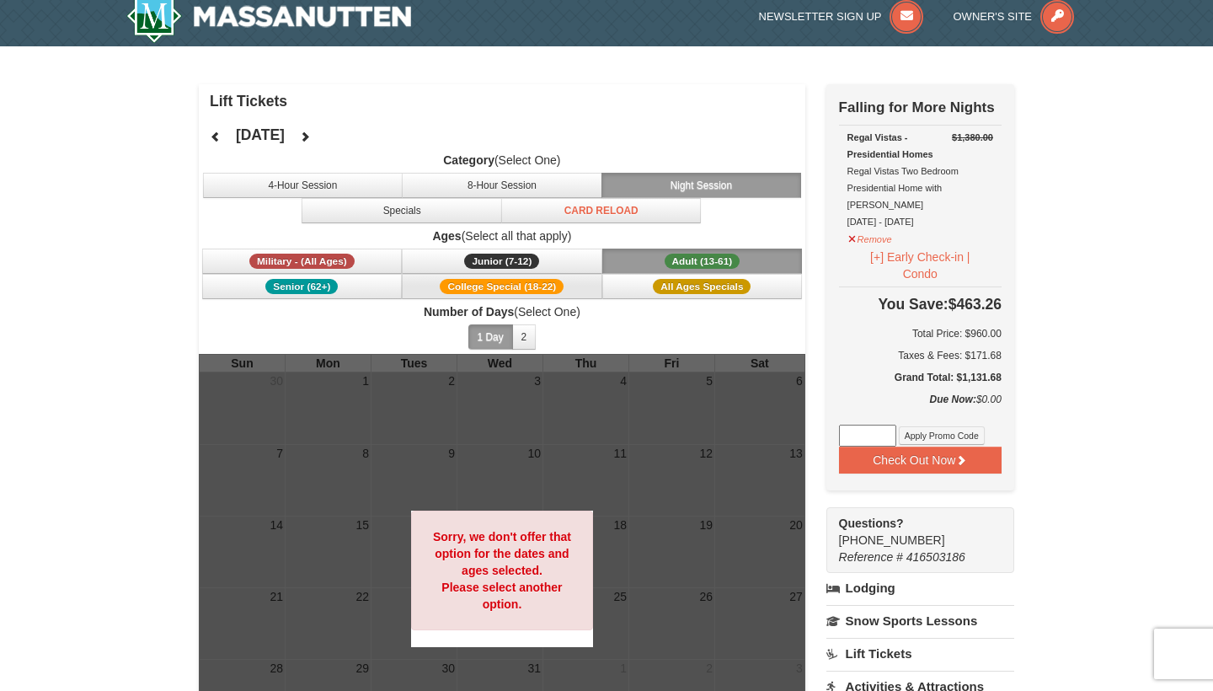
click at [514, 294] on button "College Special (18-22)" at bounding box center [502, 286] width 201 height 25
click at [543, 292] on span "College Special (18-22)" at bounding box center [502, 286] width 124 height 15
click at [630, 289] on button "All Ages Specials" at bounding box center [702, 286] width 201 height 25
click at [639, 263] on button "Adult (13-61) (13 - 61)" at bounding box center [702, 261] width 201 height 25
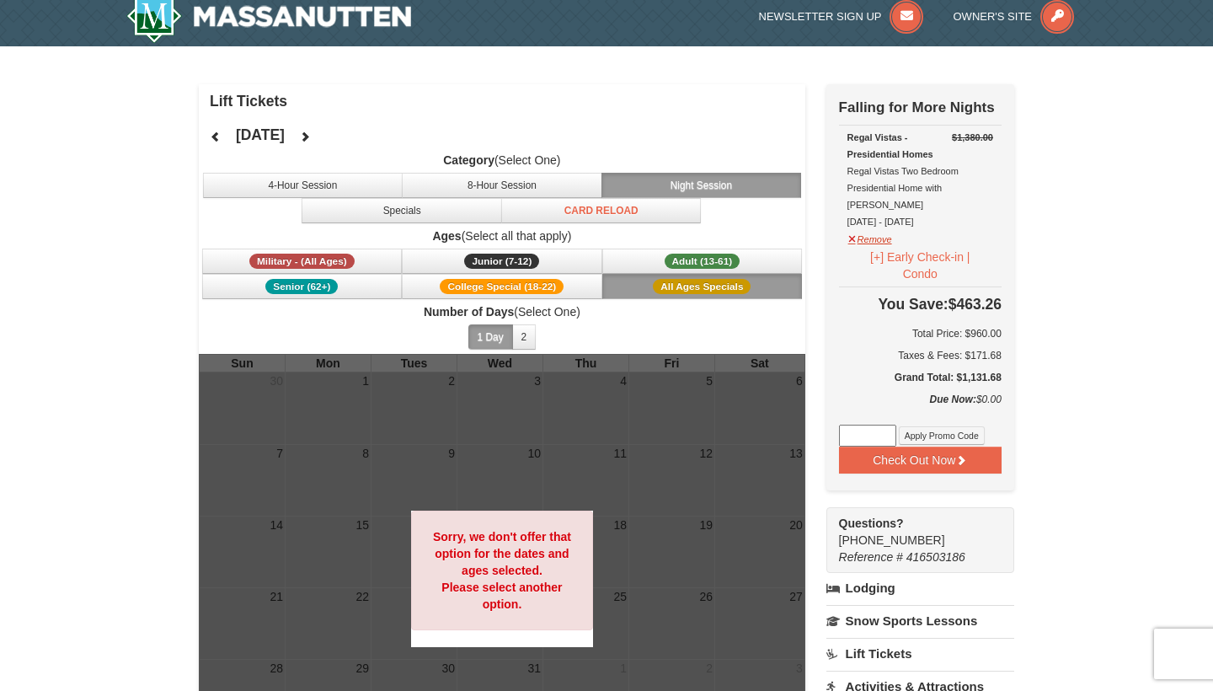
click at [861, 227] on button "Remove" at bounding box center [870, 237] width 45 height 21
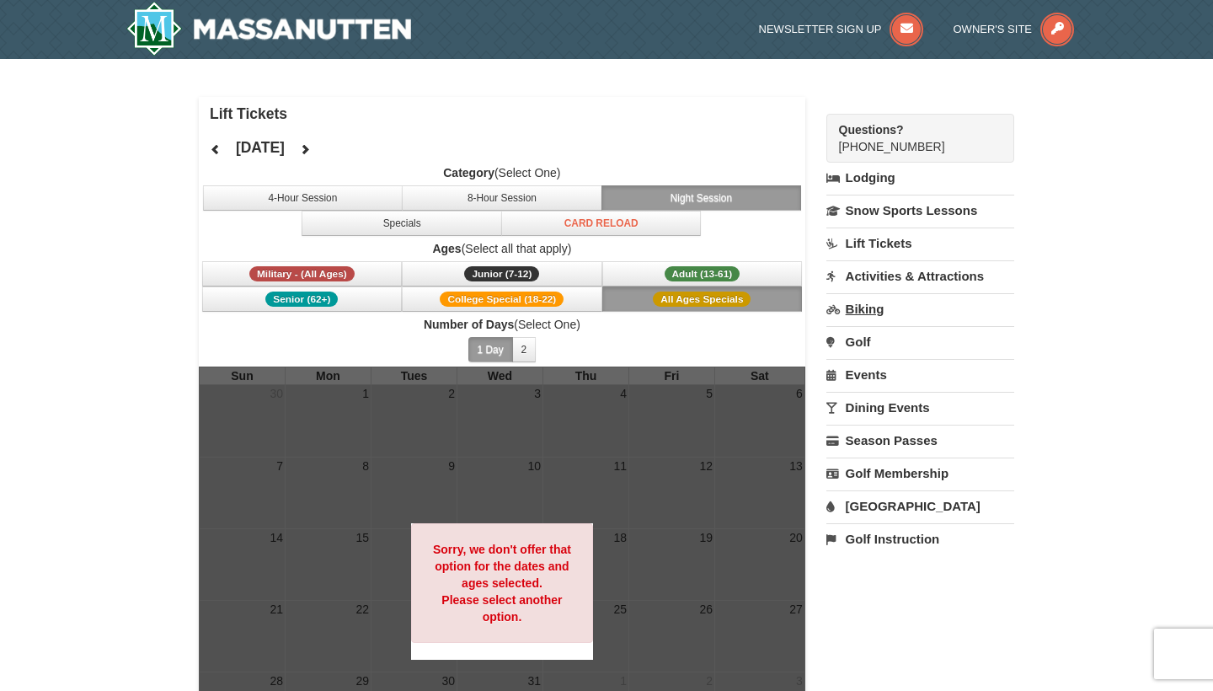
scroll to position [0, 0]
click at [524, 340] on button "2" at bounding box center [524, 349] width 24 height 25
click at [222, 148] on button at bounding box center [216, 148] width 34 height 25
